Goal: Transaction & Acquisition: Purchase product/service

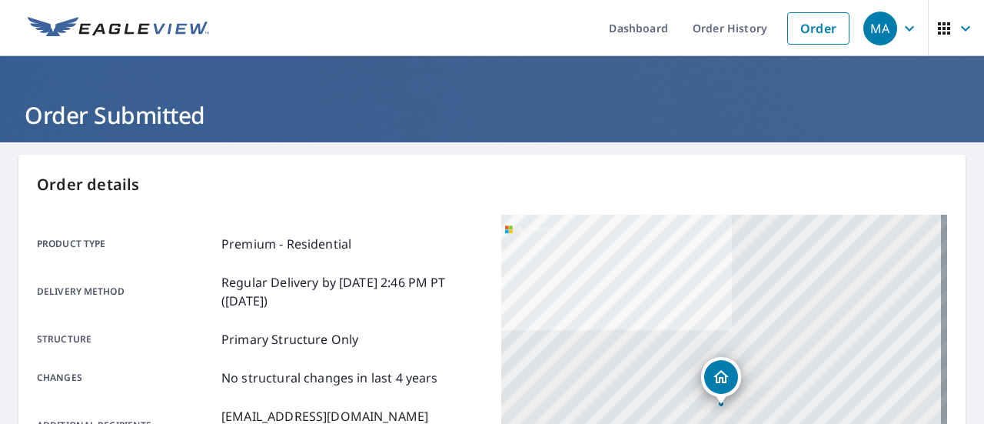
scroll to position [446, 0]
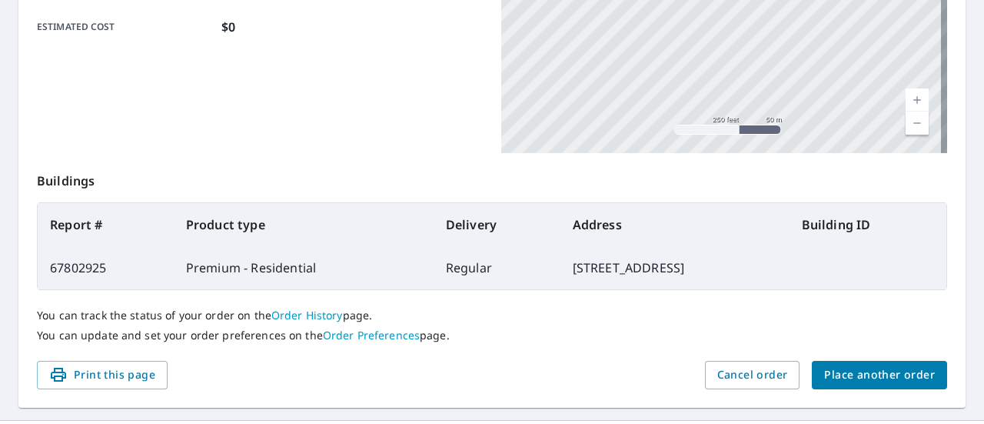
click at [841, 370] on span "Place another order" at bounding box center [879, 374] width 111 height 19
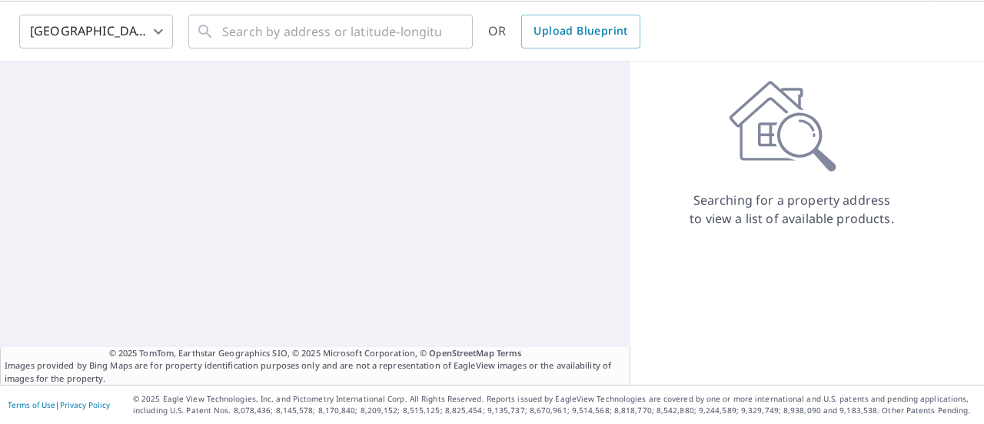
scroll to position [54, 0]
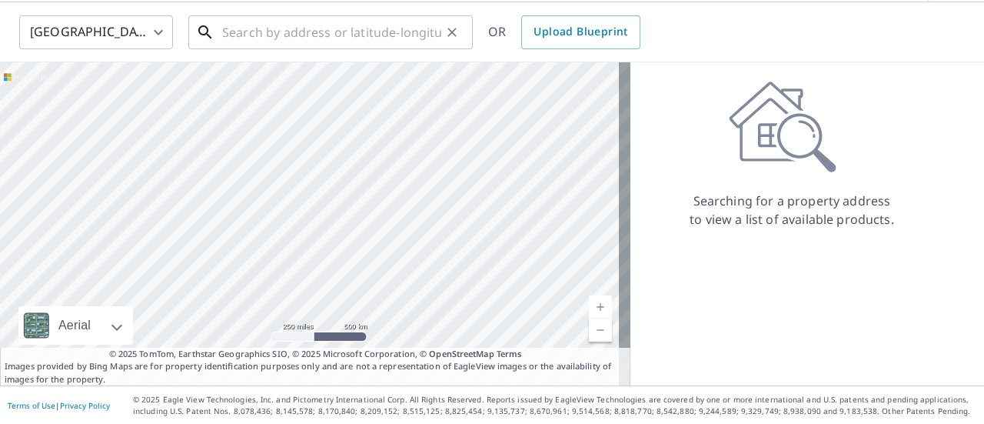
click at [310, 35] on input "text" at bounding box center [331, 32] width 219 height 43
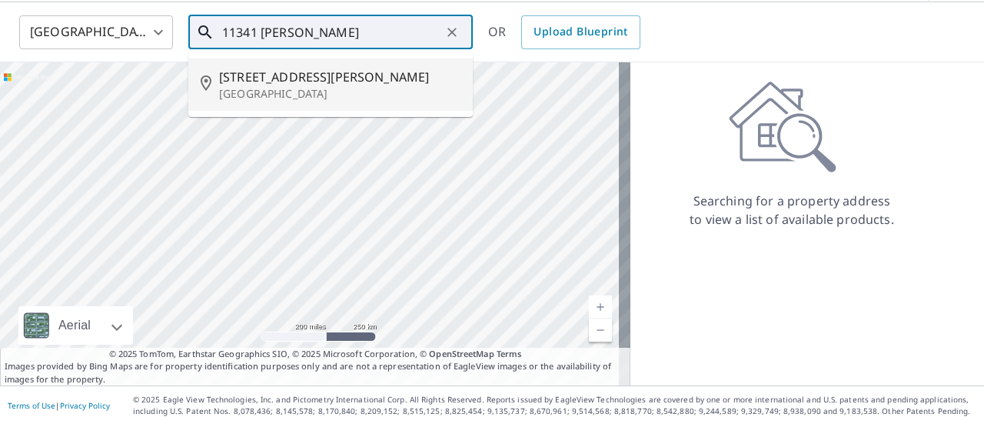
click at [312, 84] on span "[STREET_ADDRESS][PERSON_NAME]" at bounding box center [339, 77] width 241 height 18
type input "[STREET_ADDRESS][PERSON_NAME][PERSON_NAME]"
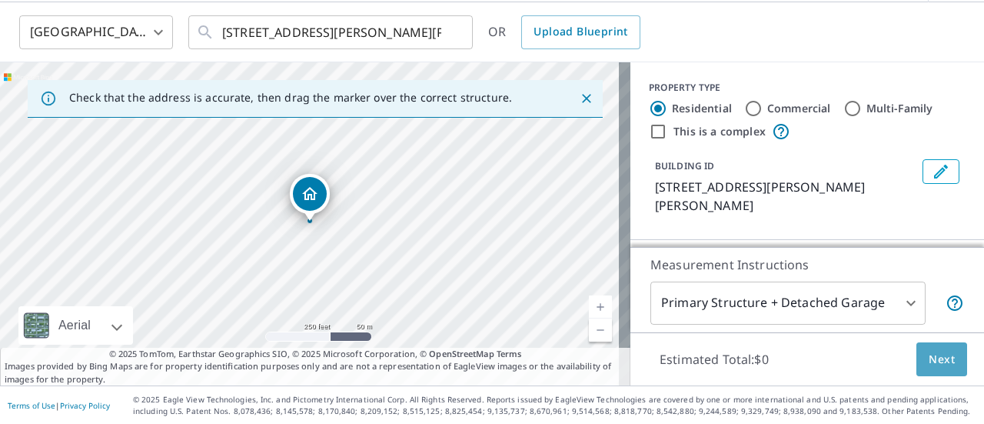
click at [934, 356] on span "Next" at bounding box center [942, 359] width 26 height 19
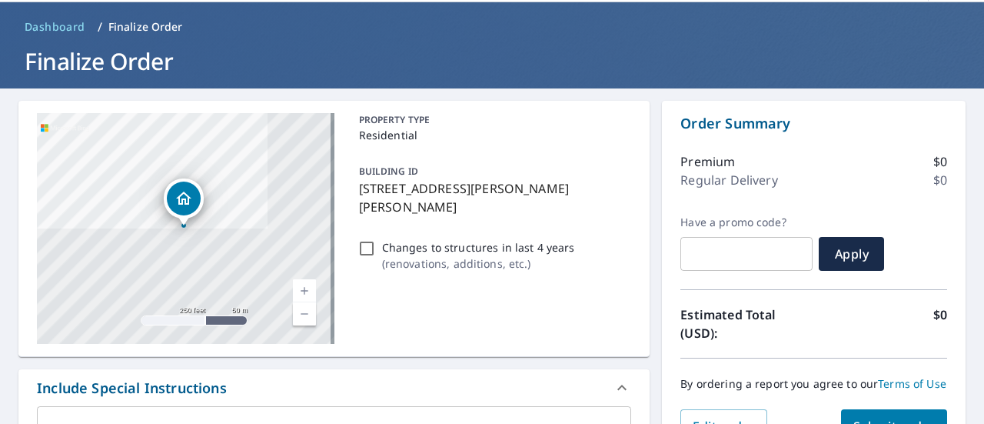
scroll to position [560, 0]
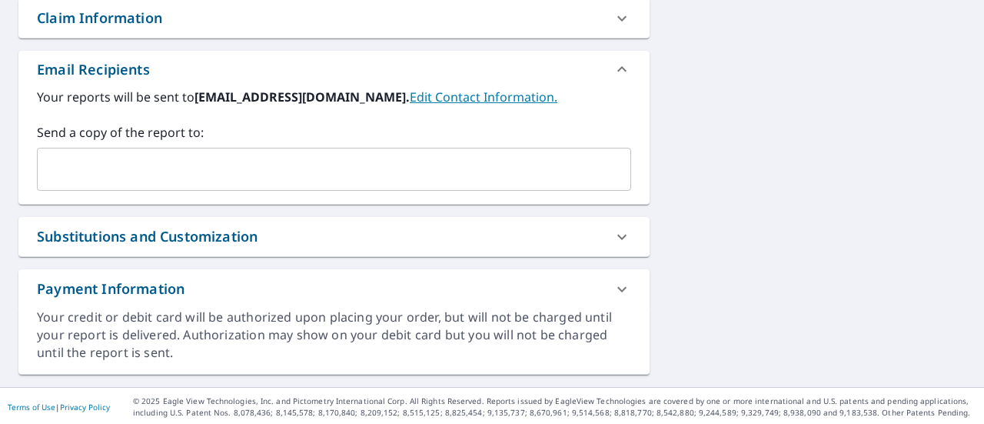
click at [251, 165] on input "text" at bounding box center [322, 169] width 557 height 29
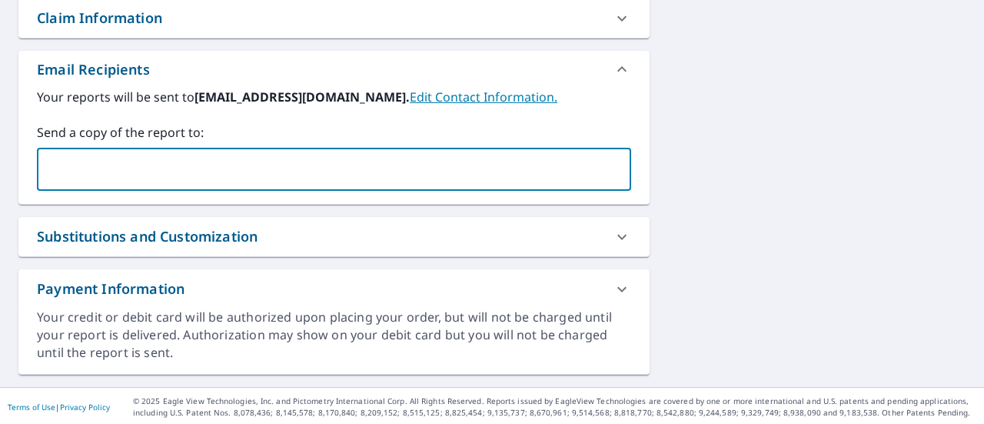
checkbox input "true"
type input "[EMAIL_ADDRESS][DOMAIN_NAME]"
checkbox input "true"
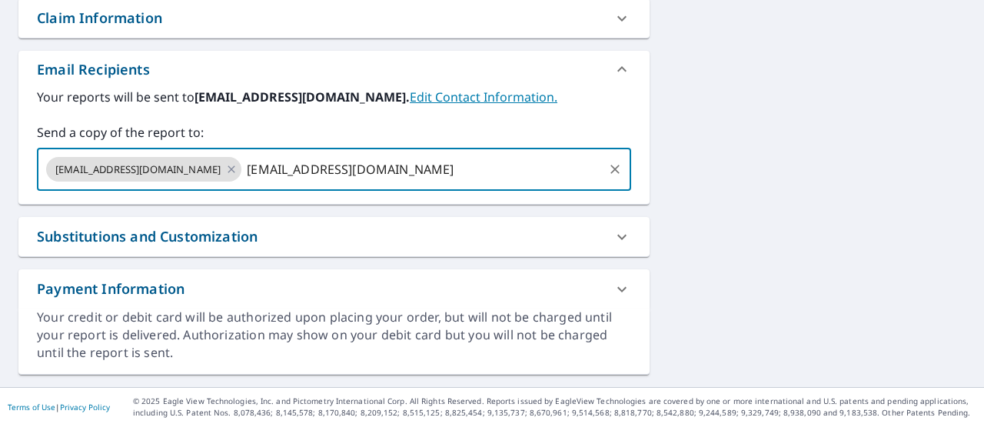
type input "[EMAIL_ADDRESS][DOMAIN_NAME]"
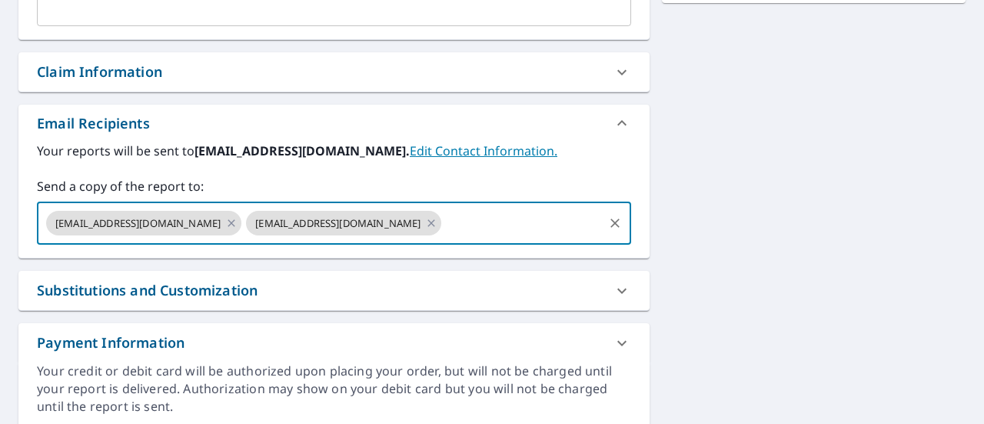
scroll to position [380, 0]
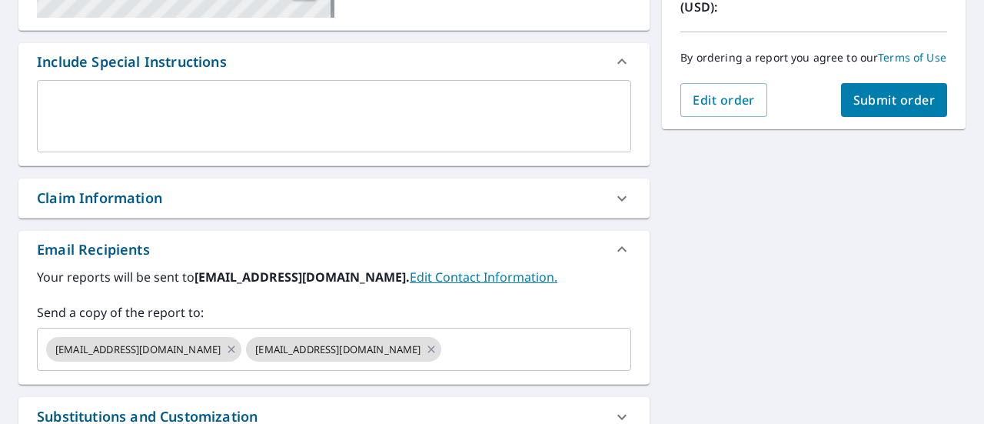
click at [871, 108] on span "Submit order" at bounding box center [894, 99] width 82 height 17
checkbox input "true"
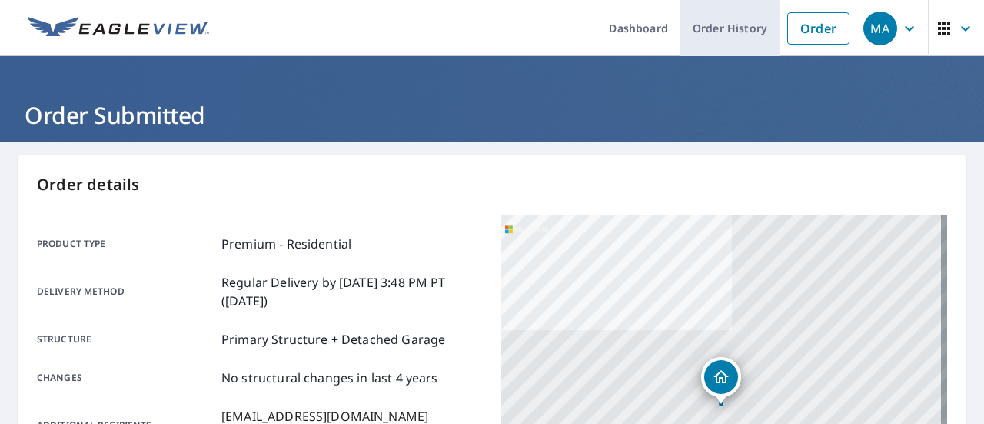
click at [727, 41] on link "Order History" at bounding box center [729, 28] width 99 height 56
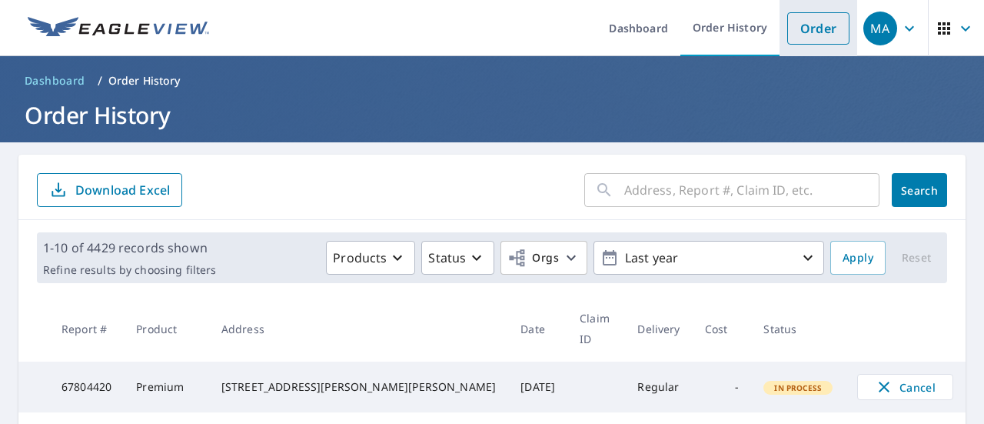
click at [820, 48] on li "Order" at bounding box center [819, 28] width 78 height 56
click at [807, 36] on link "Order" at bounding box center [818, 28] width 62 height 32
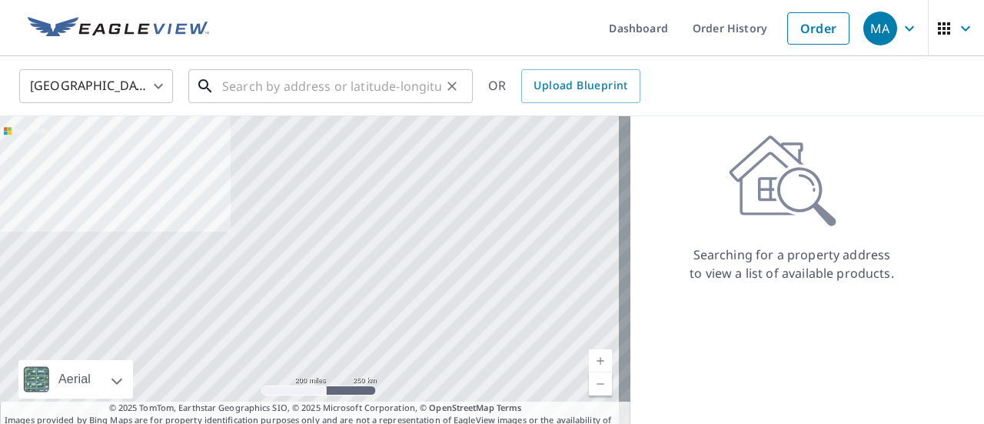
click at [364, 94] on input "text" at bounding box center [331, 86] width 219 height 43
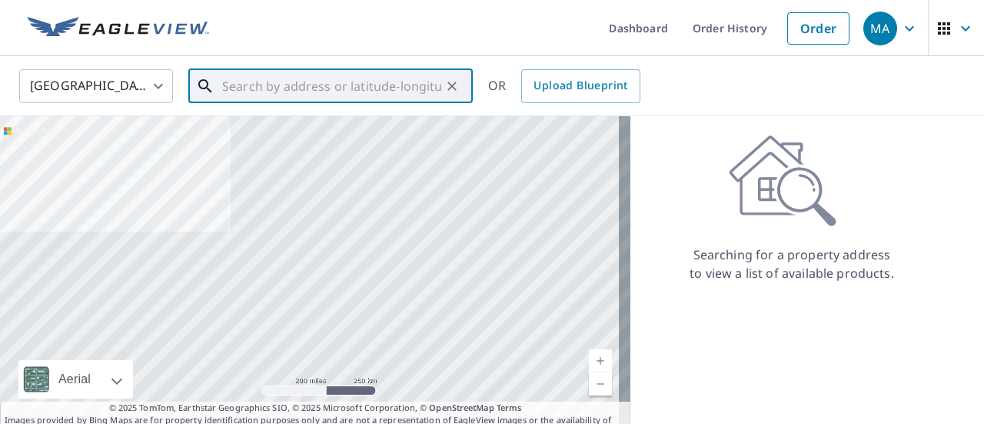
paste input "[STREET_ADDRESS][PERSON_NAME]"
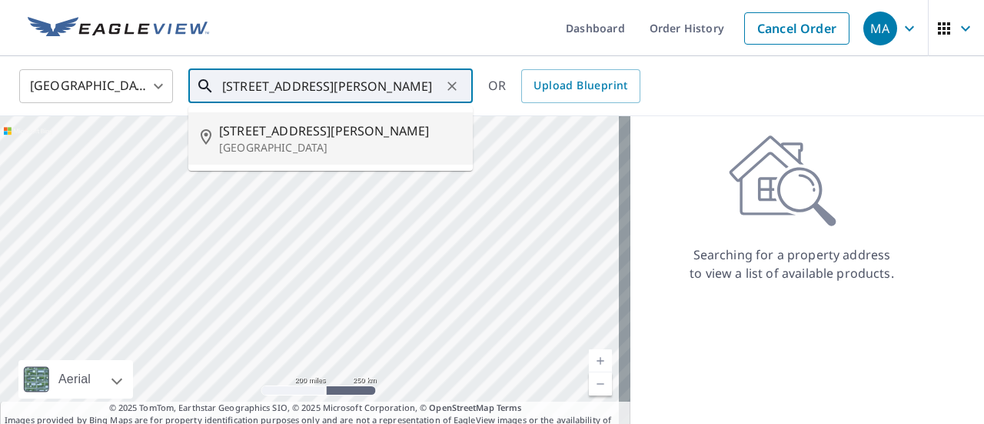
click at [351, 119] on li "[STREET_ADDRESS][PERSON_NAME]" at bounding box center [330, 138] width 284 height 52
type input "[STREET_ADDRESS][PERSON_NAME]"
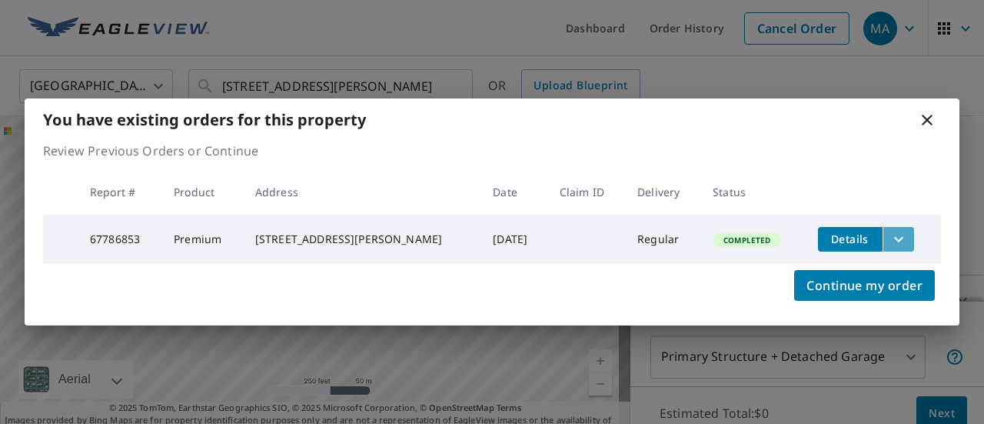
click at [883, 234] on button "filesDropdownBtn-67786853" at bounding box center [899, 239] width 32 height 25
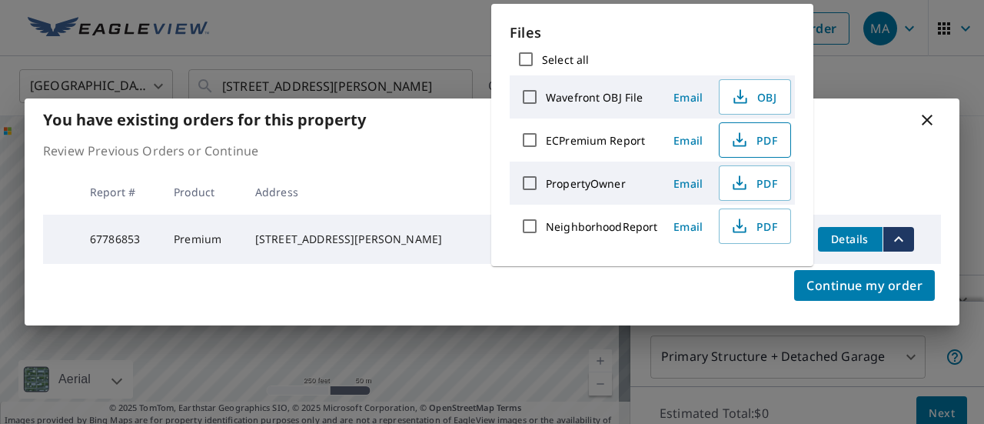
click at [750, 136] on span "PDF" at bounding box center [753, 140] width 49 height 18
